Goal: Task Accomplishment & Management: Complete application form

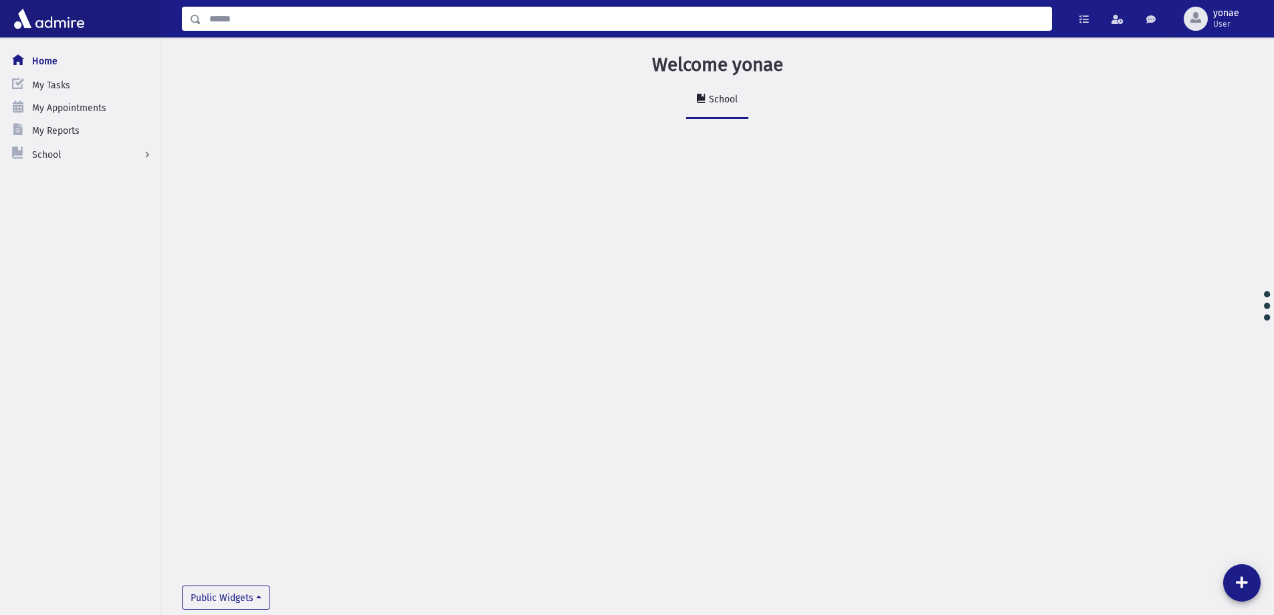
click at [296, 18] on input "Search" at bounding box center [626, 19] width 850 height 24
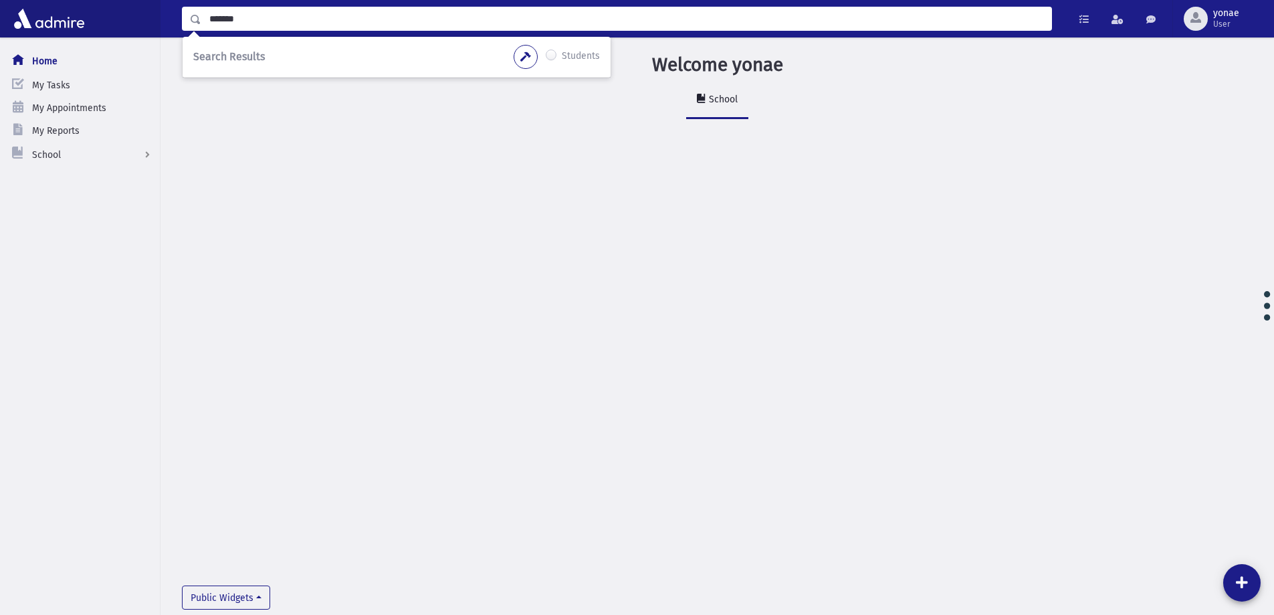
type input "*******"
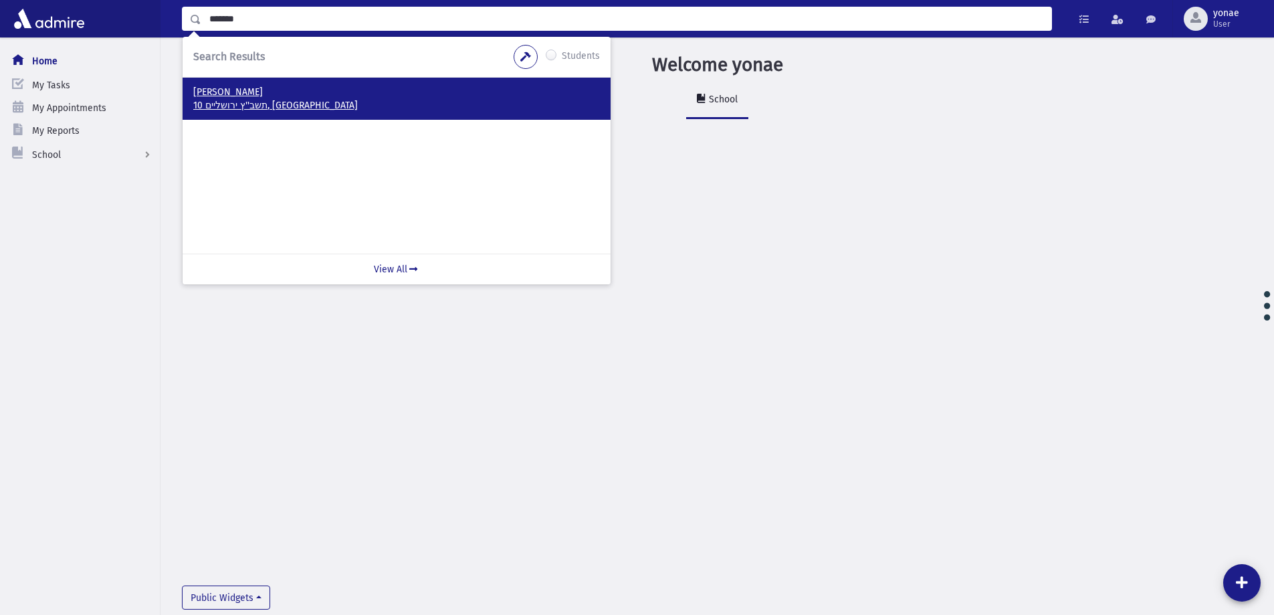
click at [245, 92] on p "Hollander, Bentsi" at bounding box center [396, 92] width 407 height 13
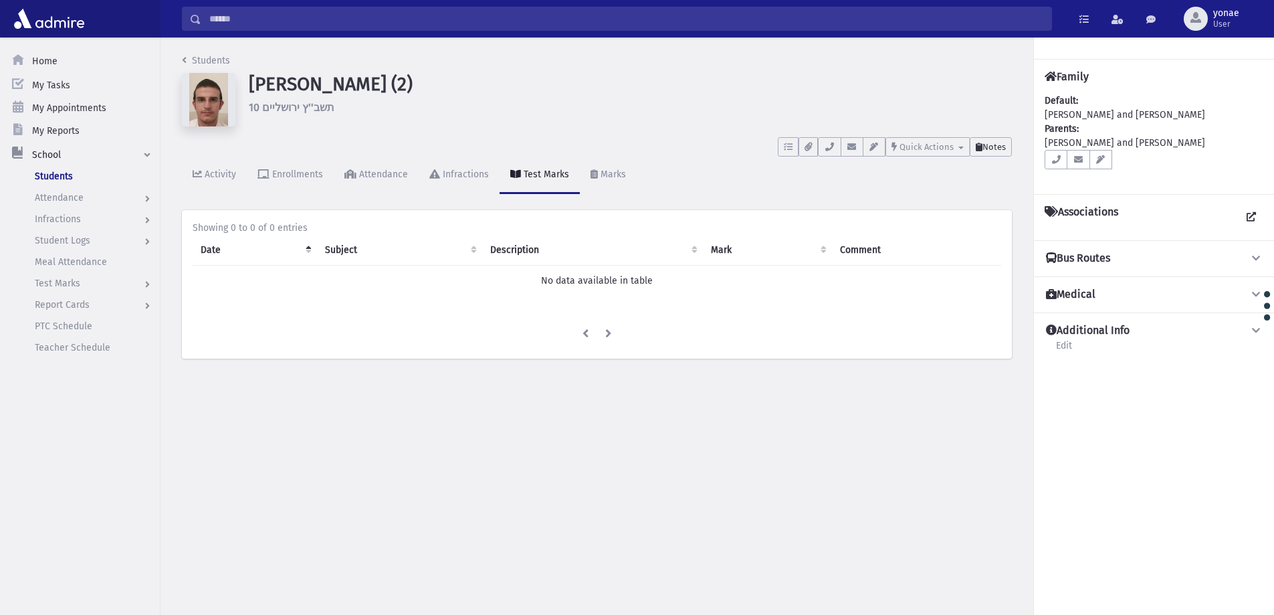
click at [1005, 151] on span "Notes" at bounding box center [993, 147] width 23 height 10
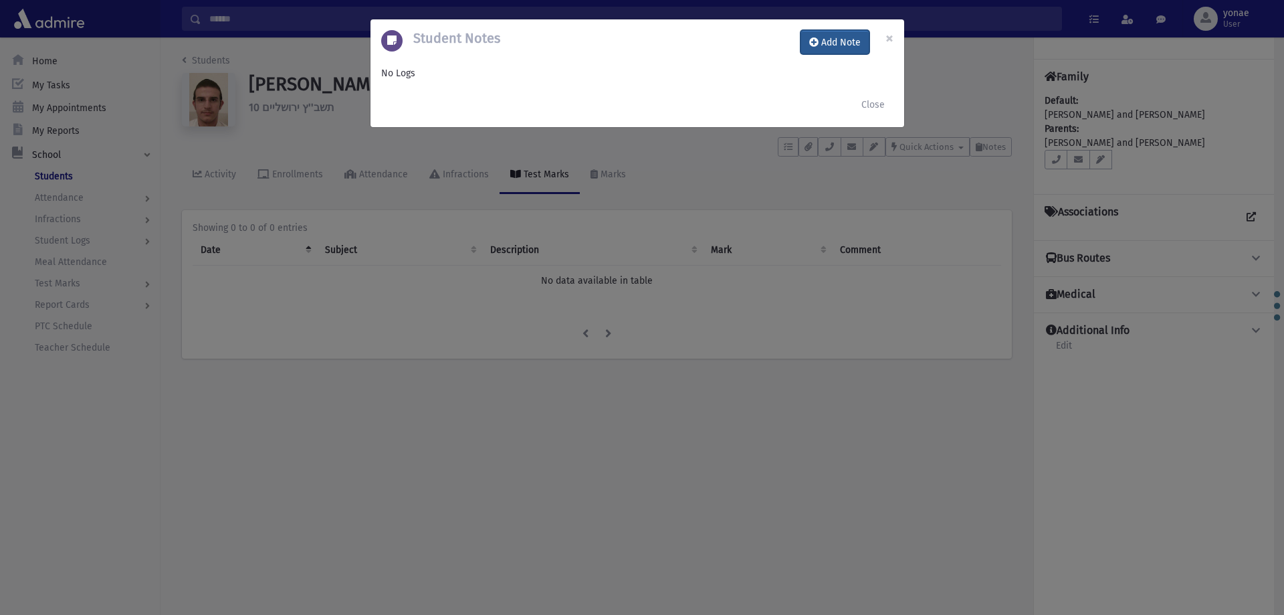
click at [848, 37] on button "Add Note" at bounding box center [835, 42] width 69 height 24
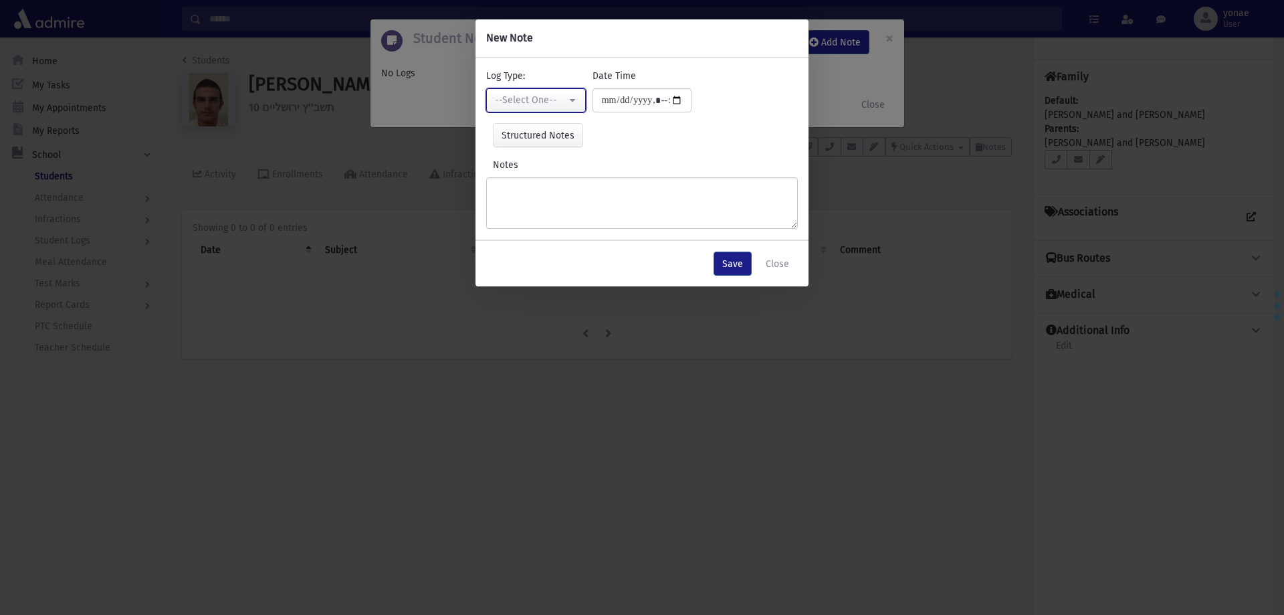
click at [540, 96] on div "--Select One--" at bounding box center [531, 100] width 72 height 14
click at [581, 176] on link "Checkup Comments" at bounding box center [539, 167] width 106 height 25
select select "*"
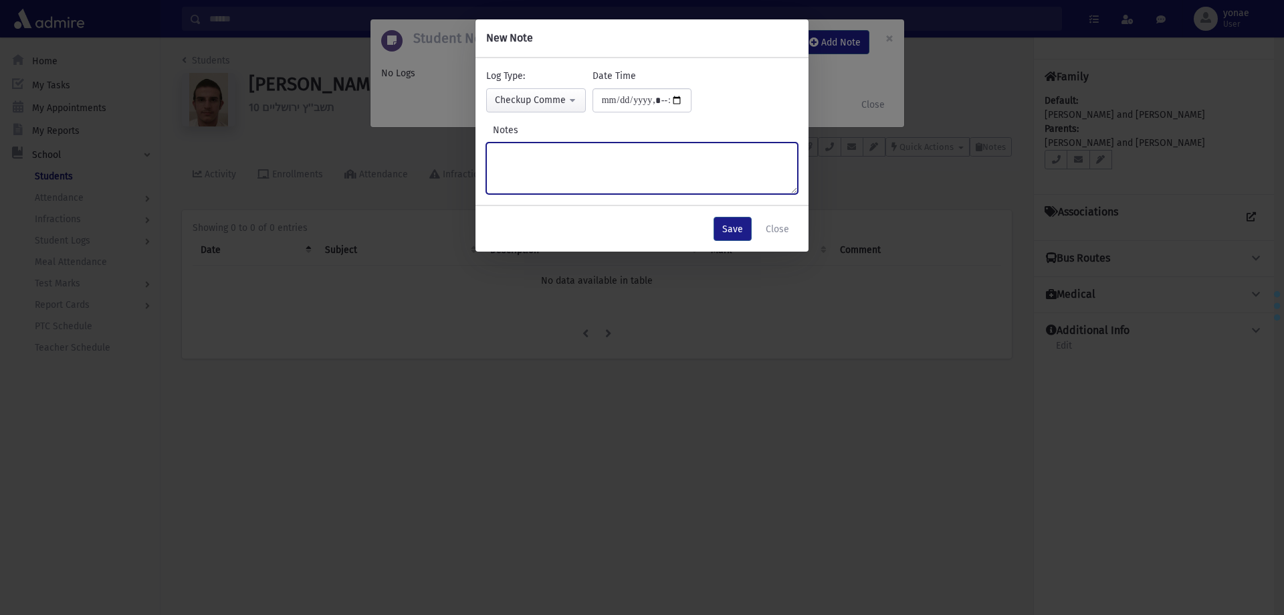
click at [533, 160] on textarea "Notes" at bounding box center [642, 167] width 312 height 51
type textarea "**********"
click at [742, 231] on button "Save" at bounding box center [733, 229] width 38 height 24
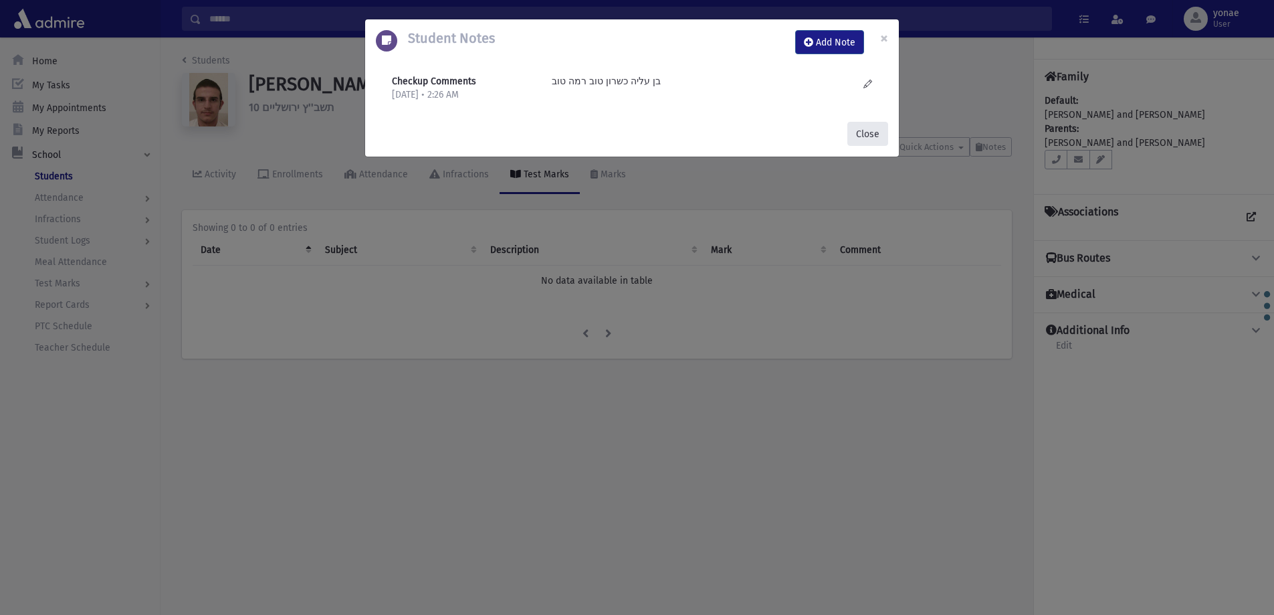
click at [860, 139] on button "Close" at bounding box center [867, 134] width 41 height 24
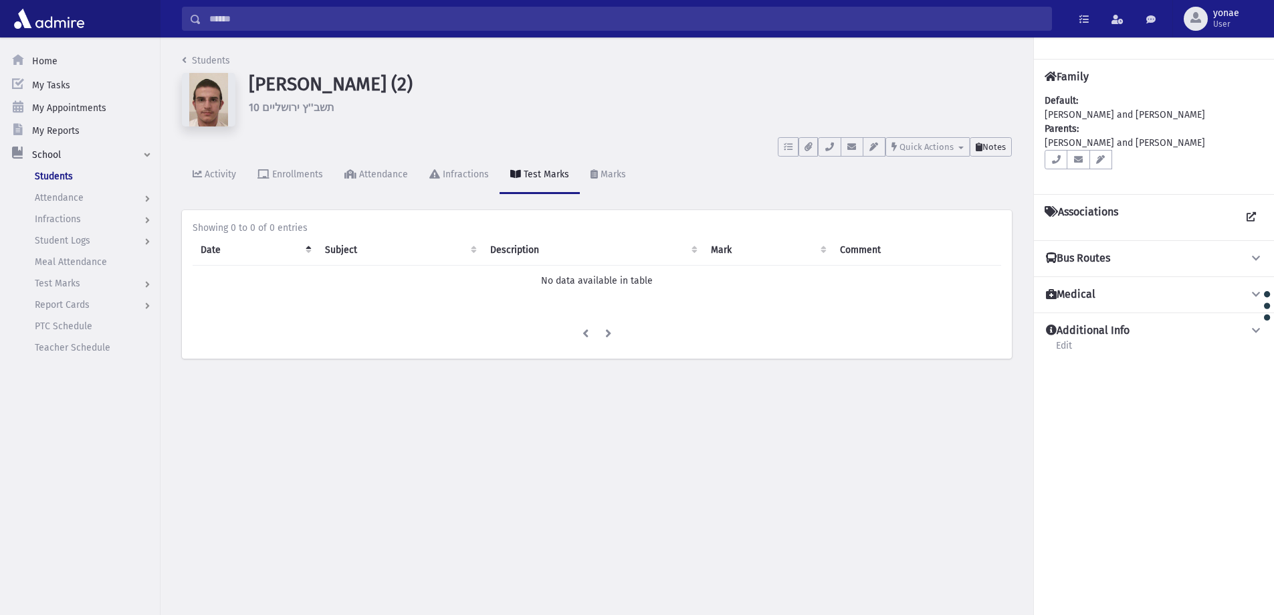
click at [989, 150] on span "Notes" at bounding box center [993, 147] width 23 height 10
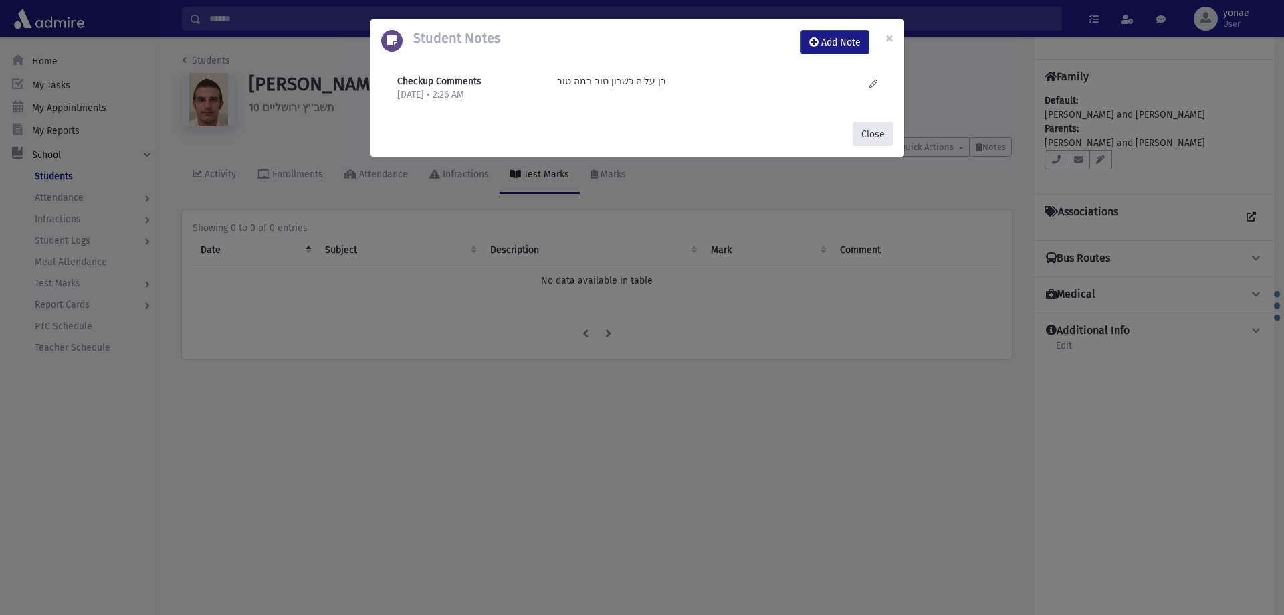
click at [853, 126] on button "Close" at bounding box center [873, 134] width 41 height 24
